Goal: Task Accomplishment & Management: Manage account settings

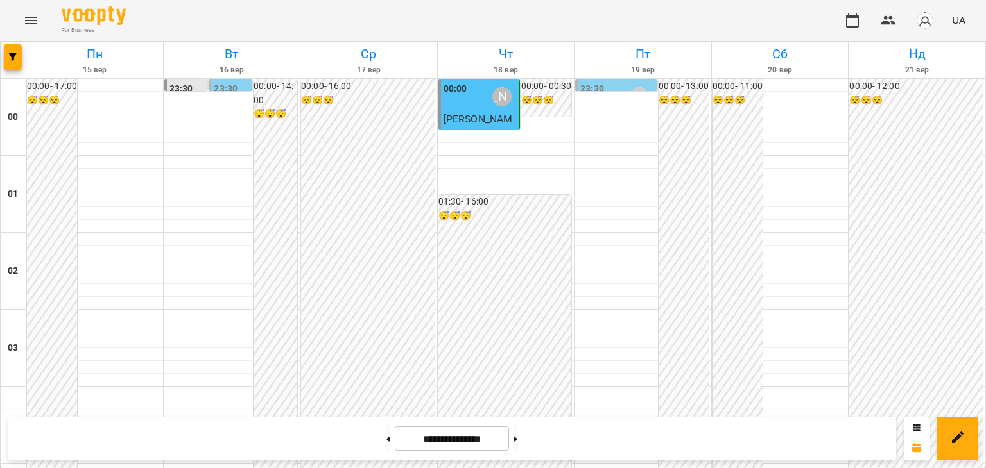
scroll to position [1284, 0]
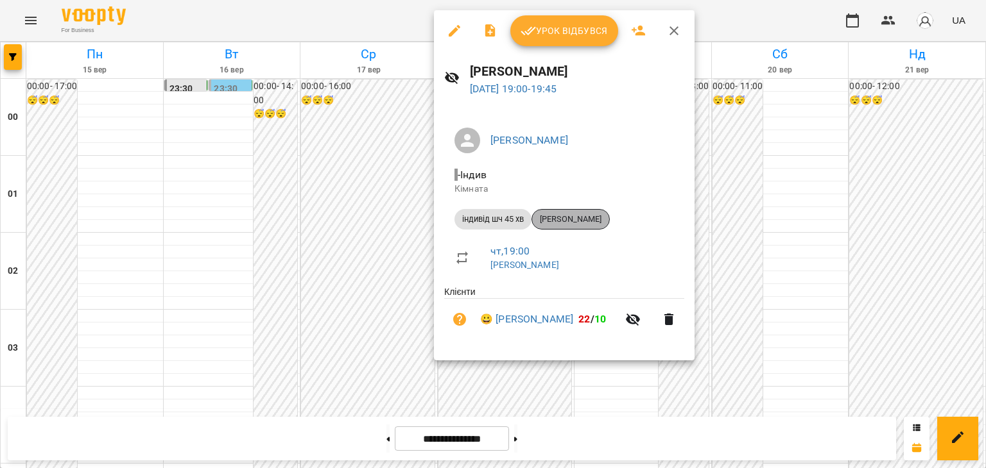
click at [588, 216] on span "[PERSON_NAME]" at bounding box center [570, 220] width 77 height 12
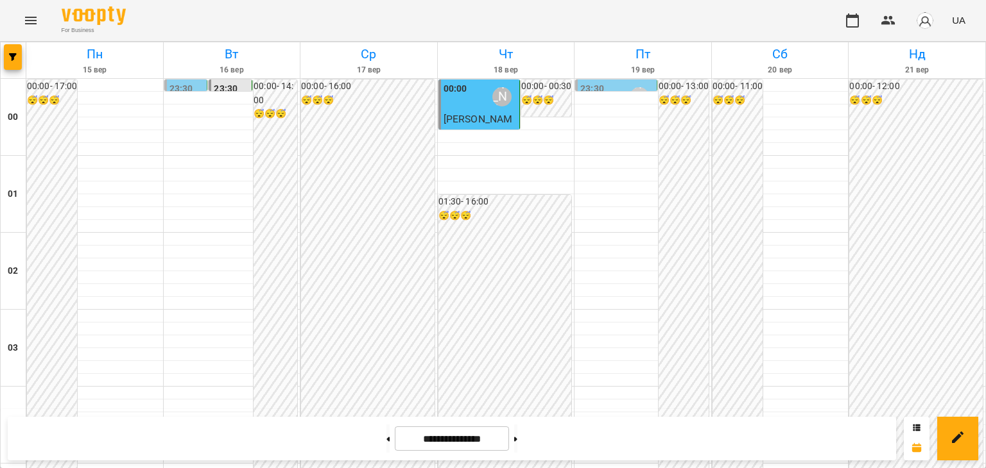
scroll to position [1219, 0]
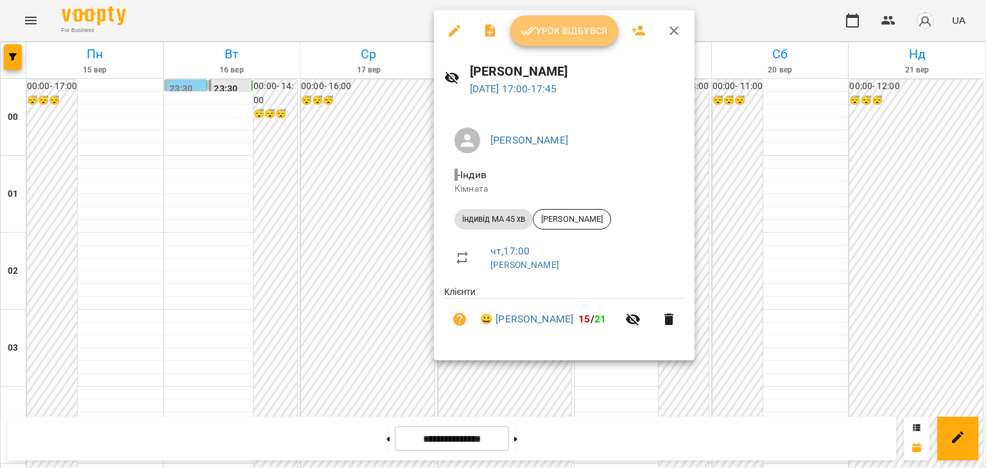
click at [585, 34] on span "Урок відбувся" at bounding box center [563, 30] width 87 height 15
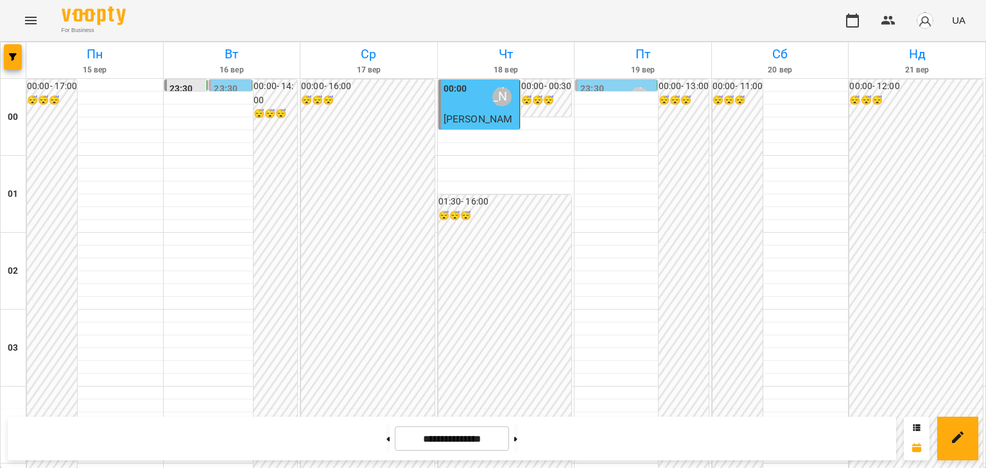
scroll to position [1219, 0]
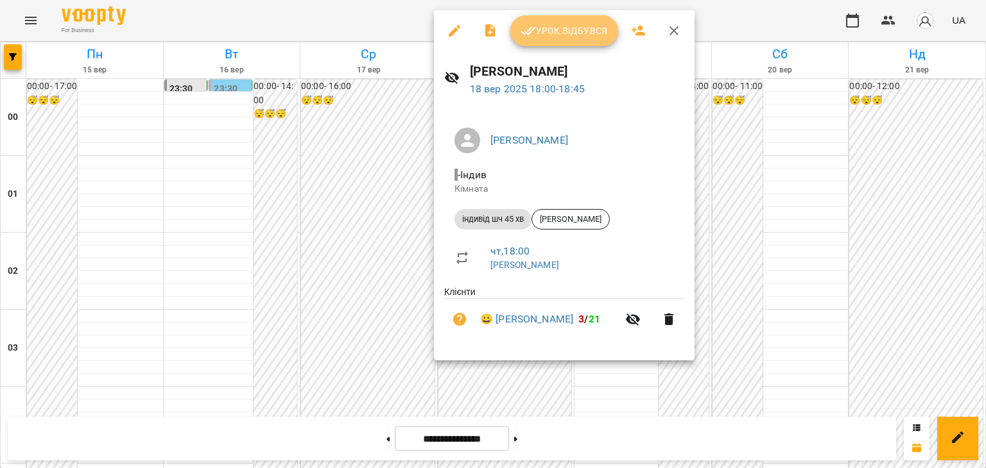
click at [575, 28] on span "Урок відбувся" at bounding box center [563, 30] width 87 height 15
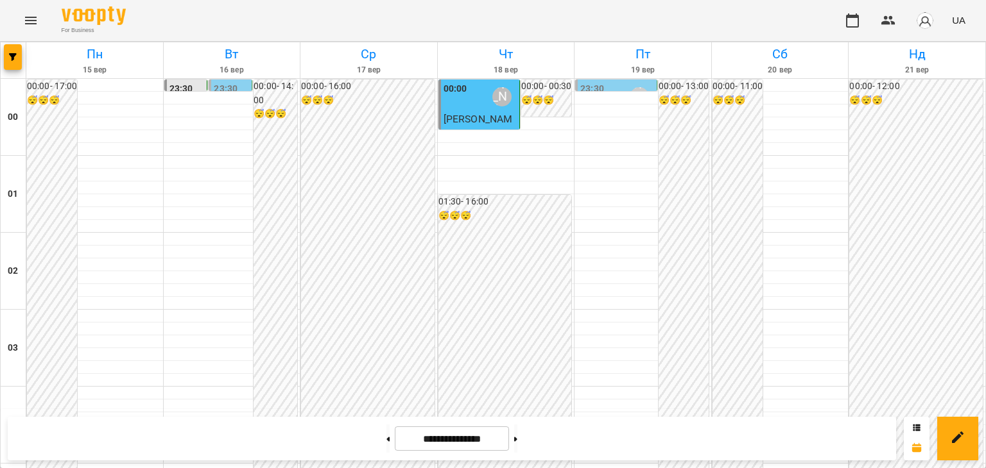
scroll to position [1348, 0]
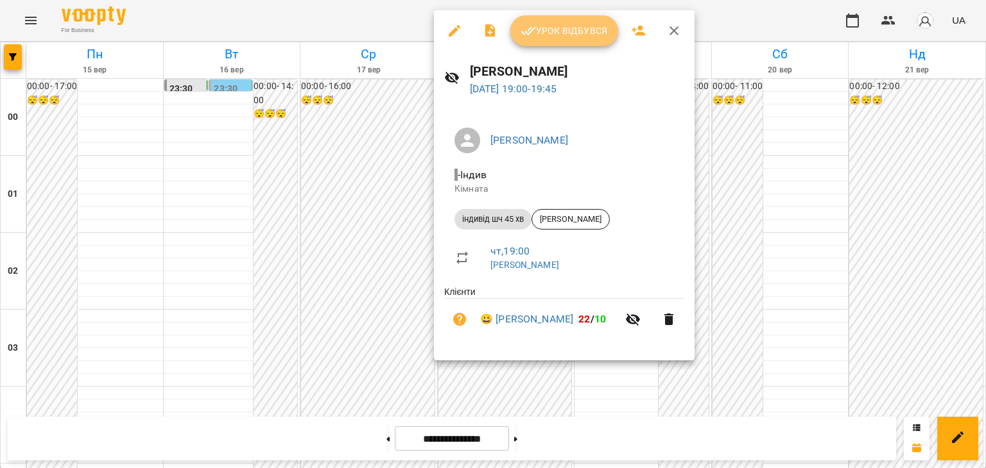
click at [585, 31] on span "Урок відбувся" at bounding box center [563, 30] width 87 height 15
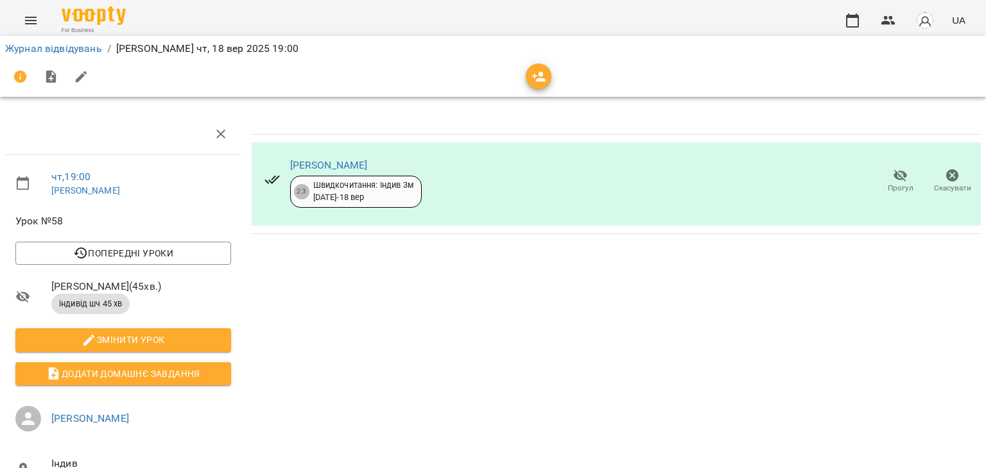
click at [893, 181] on icon "button" at bounding box center [900, 175] width 15 height 15
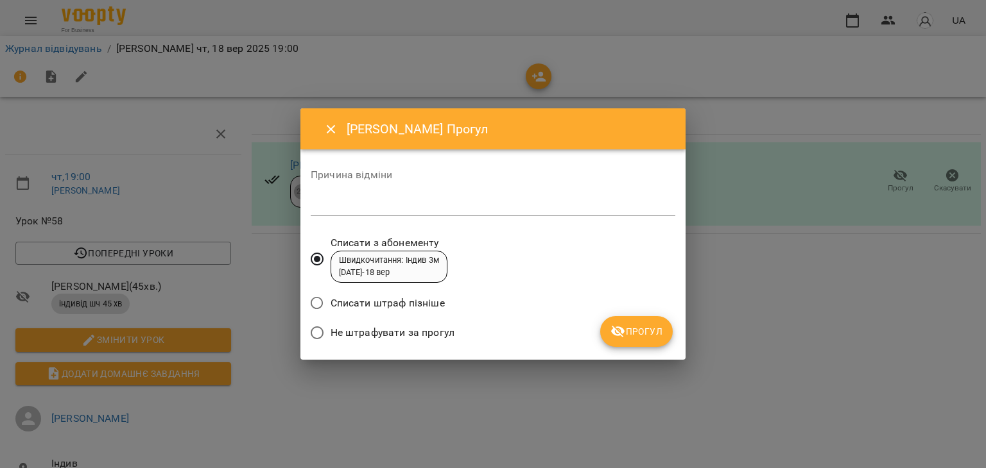
click at [641, 327] on span "Прогул" at bounding box center [636, 331] width 52 height 15
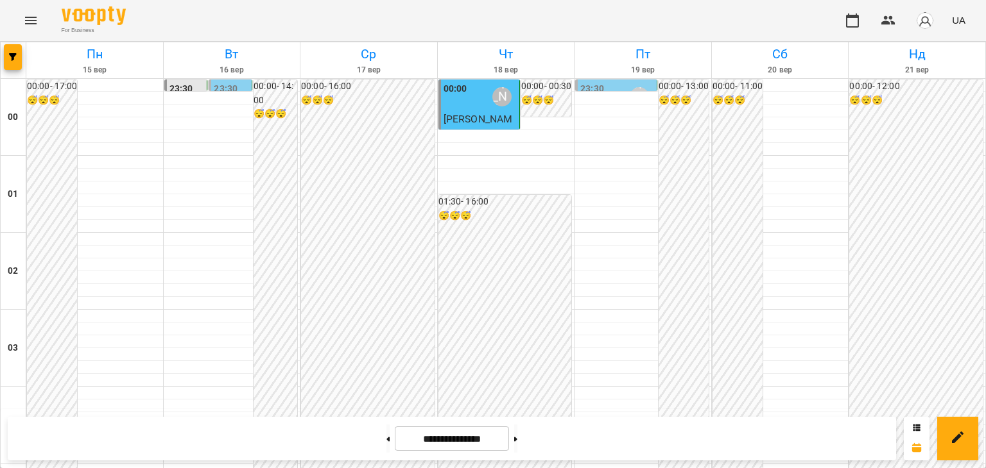
scroll to position [1516, 0]
click at [386, 440] on button at bounding box center [387, 439] width 3 height 28
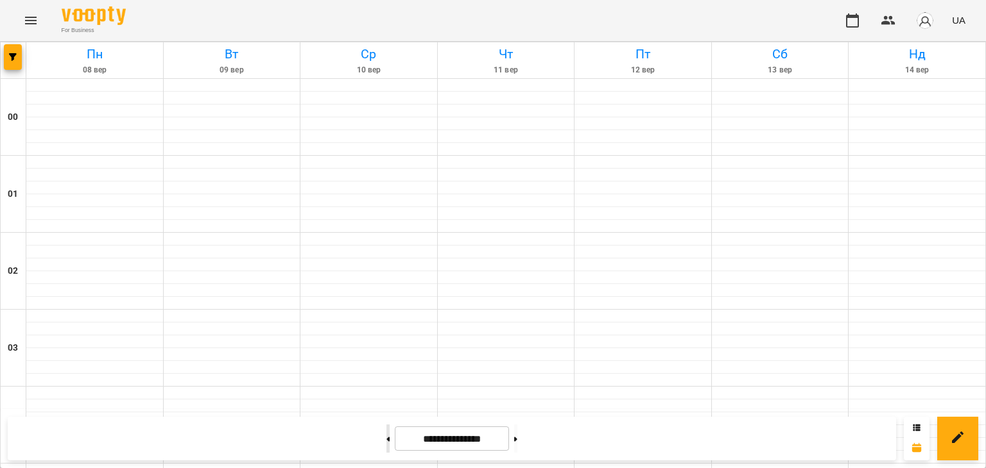
click at [386, 440] on button at bounding box center [387, 439] width 3 height 28
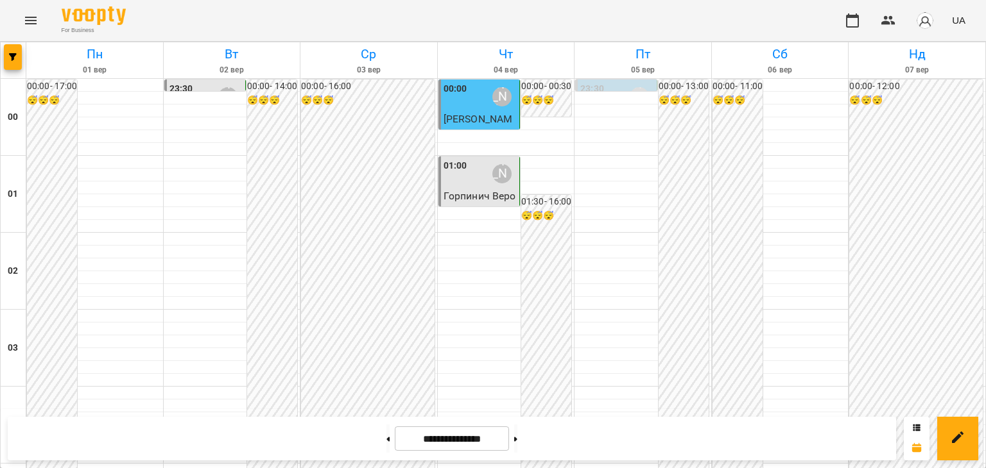
scroll to position [1196, 0]
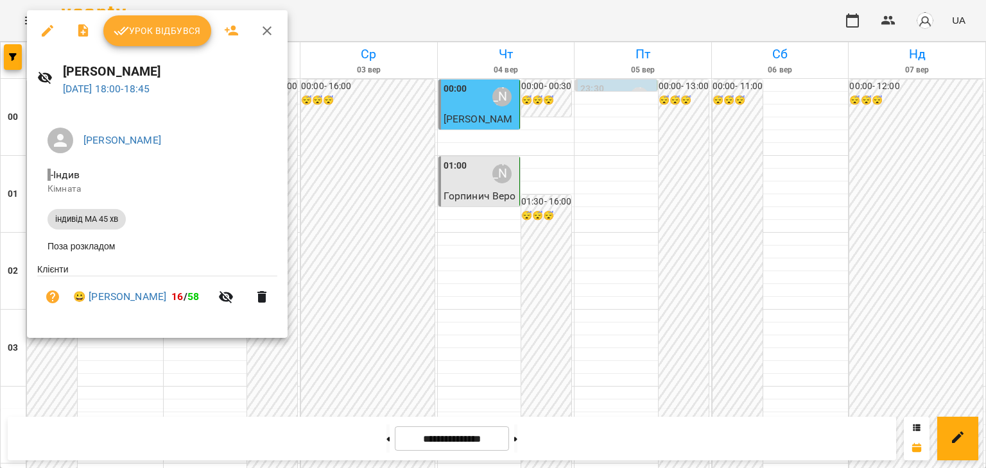
click at [517, 312] on div at bounding box center [493, 234] width 986 height 468
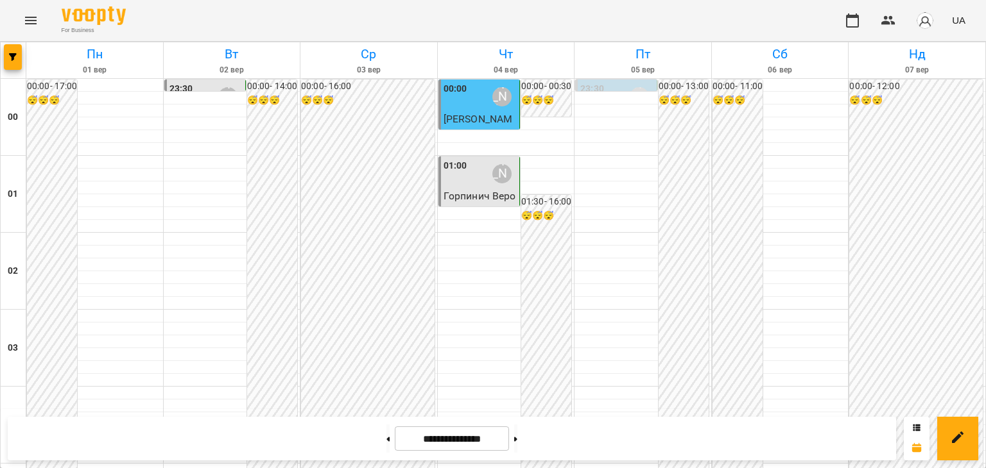
scroll to position [1516, 0]
click at [517, 437] on icon at bounding box center [515, 439] width 3 height 4
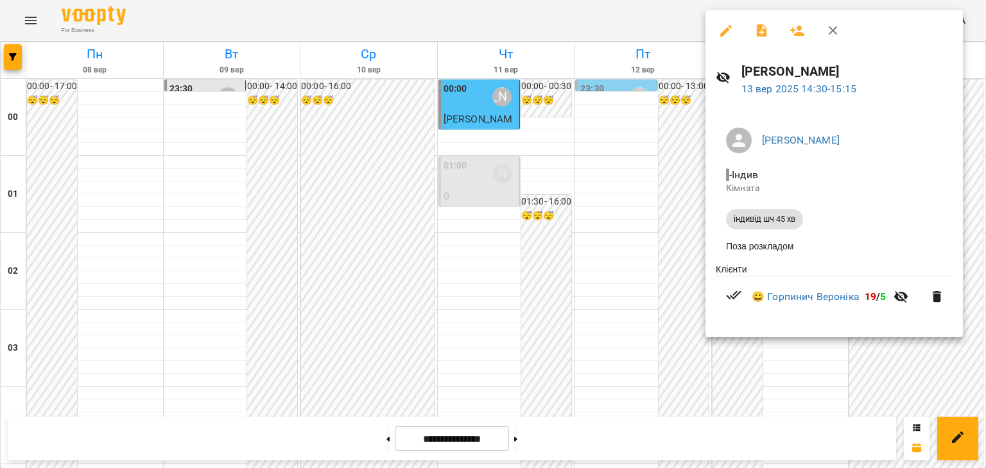
click at [655, 280] on div at bounding box center [493, 234] width 986 height 468
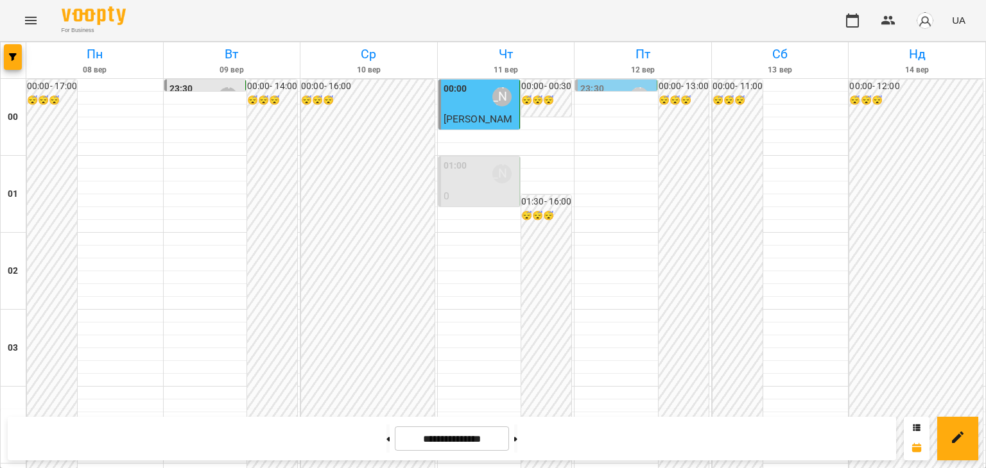
scroll to position [1284, 0]
click at [517, 440] on icon at bounding box center [515, 439] width 3 height 4
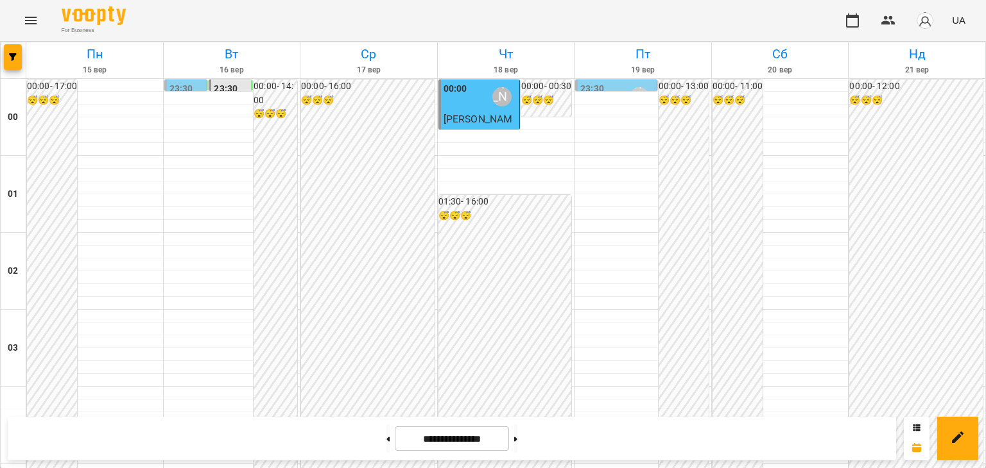
scroll to position [1516, 0]
click at [387, 440] on icon at bounding box center [388, 439] width 3 height 4
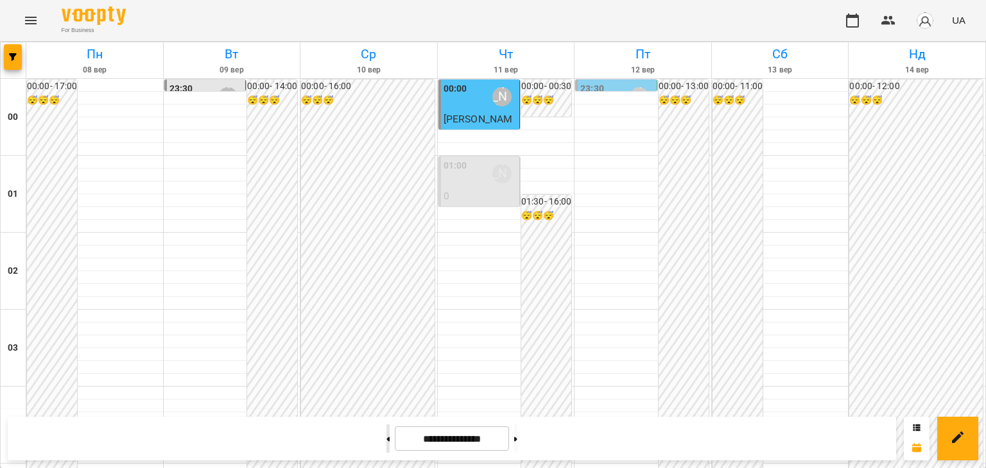
click at [387, 440] on icon at bounding box center [388, 439] width 3 height 4
click at [517, 440] on button at bounding box center [515, 439] width 3 height 28
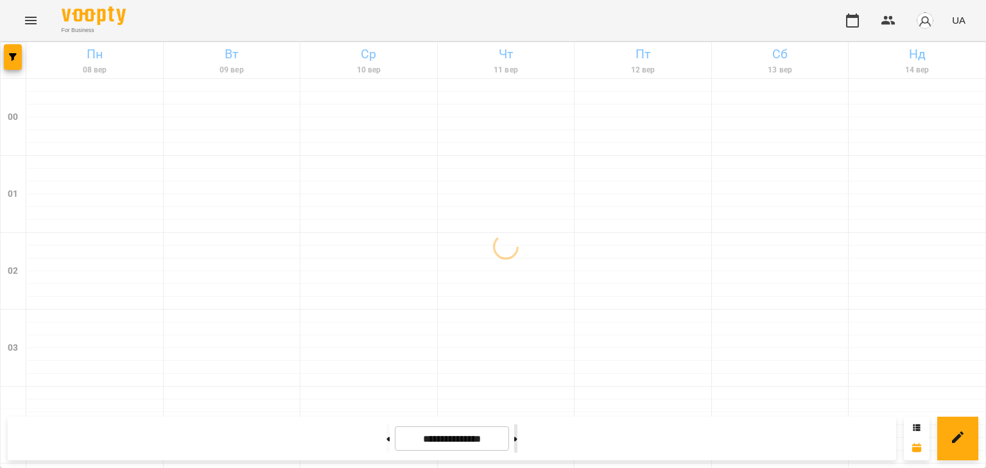
click at [517, 440] on button at bounding box center [515, 439] width 3 height 28
type input "**********"
